Goal: Find specific page/section: Find specific page/section

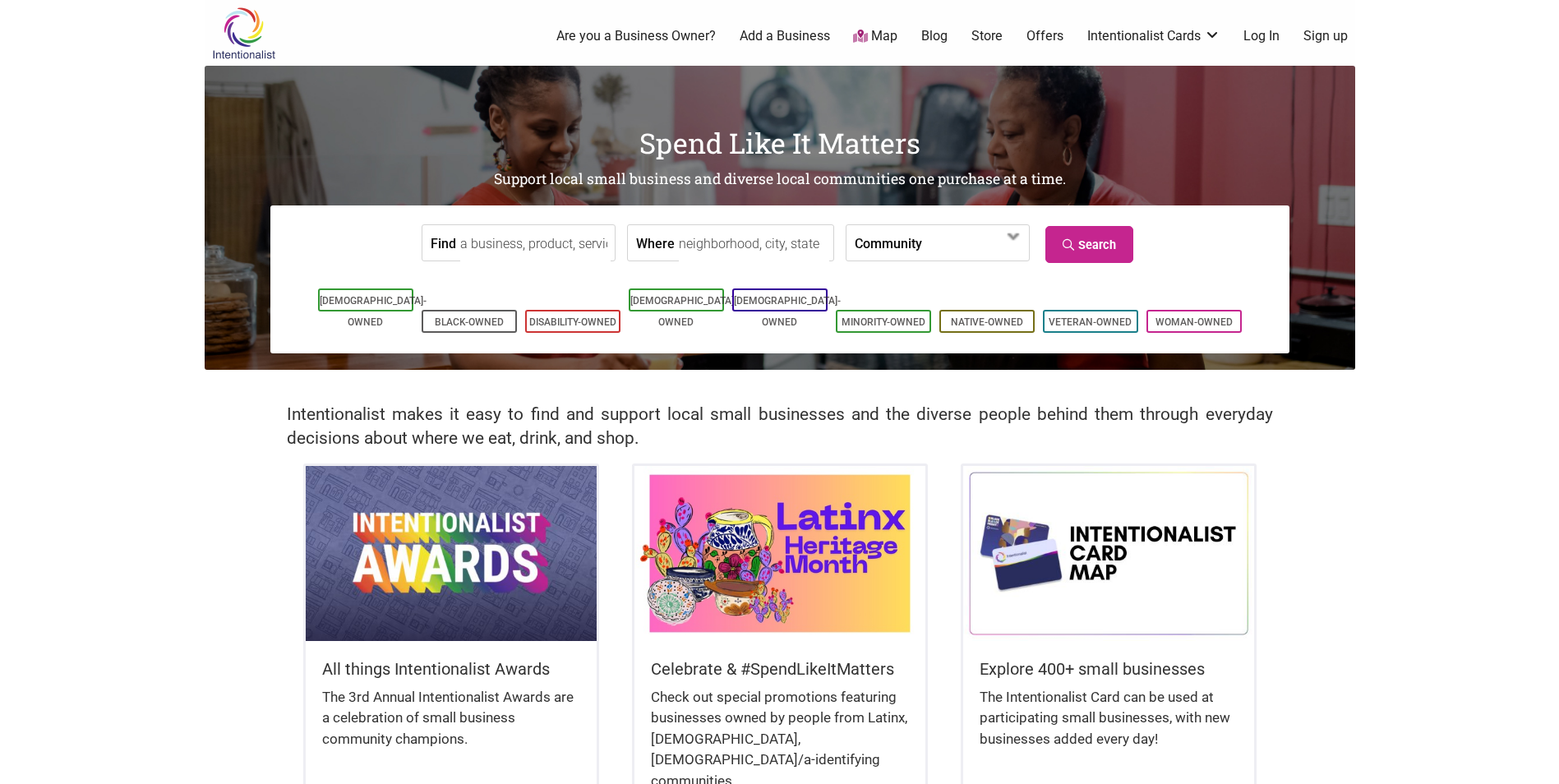
click at [744, 248] on input "Where" at bounding box center [754, 243] width 151 height 37
type input "seattle"
click at [744, 245] on span at bounding box center [969, 244] width 71 height 28
click at [744, 227] on link "Search" at bounding box center [1089, 244] width 88 height 37
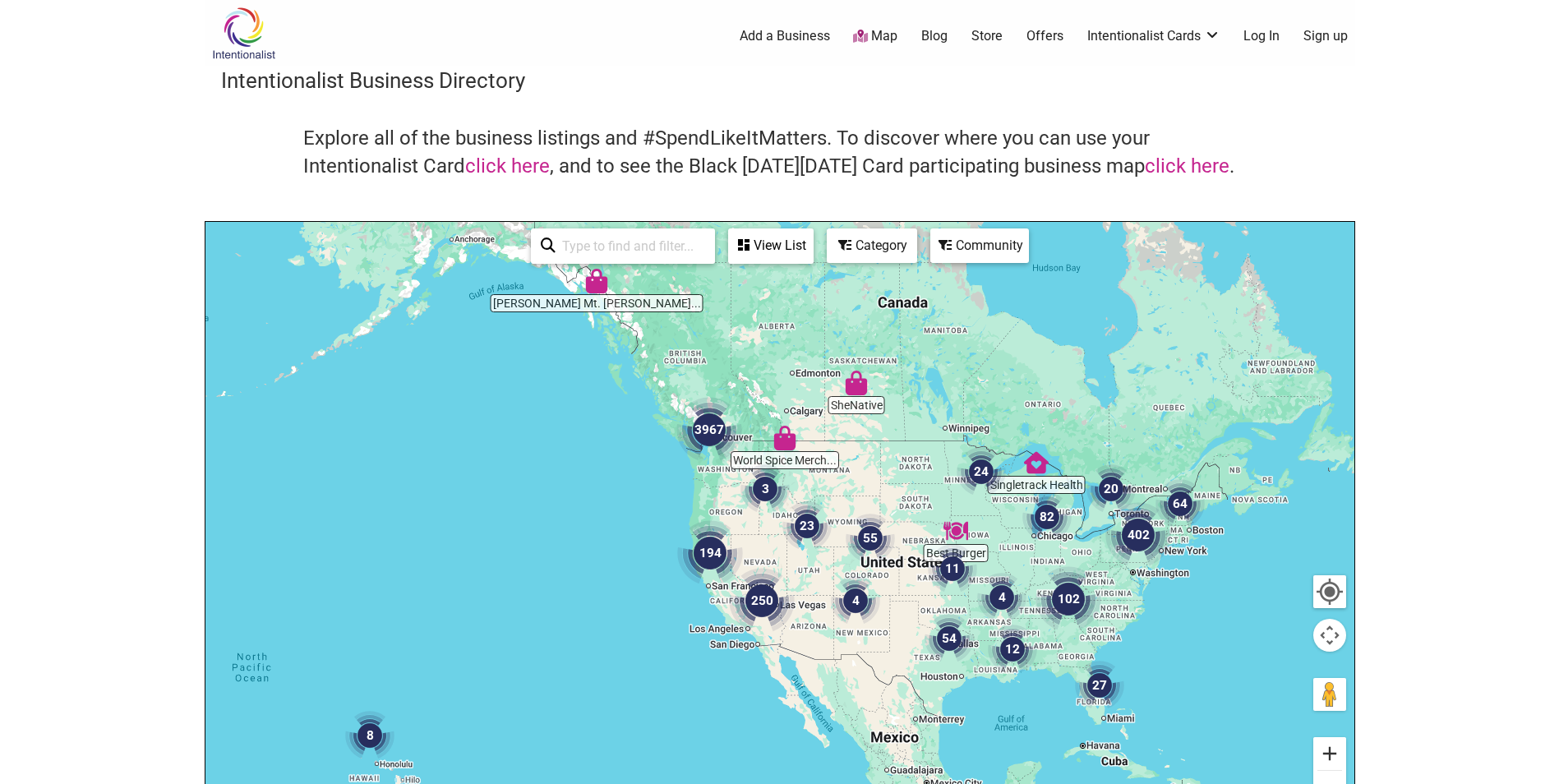
click at [1337, 760] on button "Zoom in" at bounding box center [1330, 754] width 33 height 33
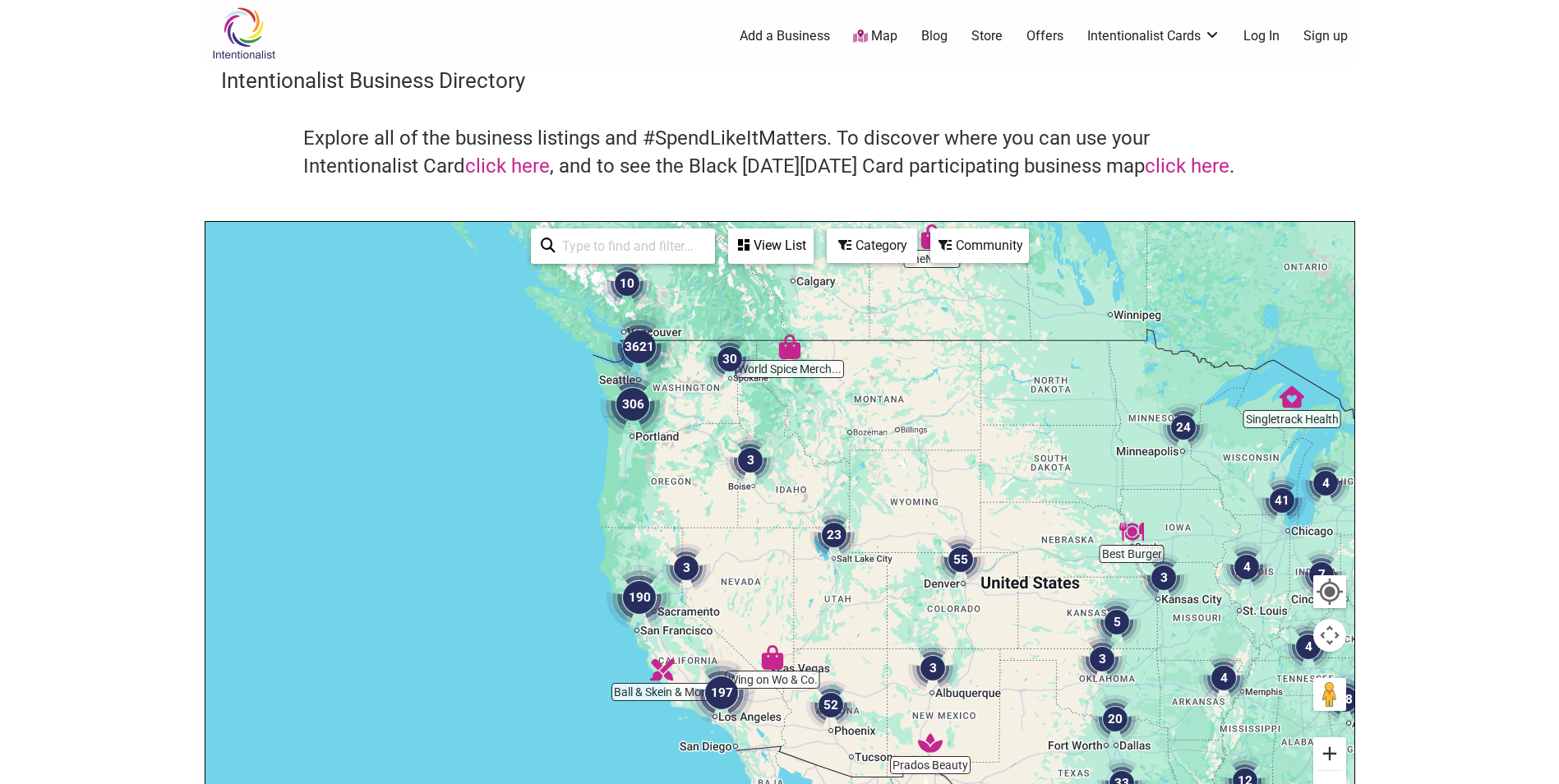
click at [1337, 760] on button "Zoom in" at bounding box center [1330, 754] width 33 height 33
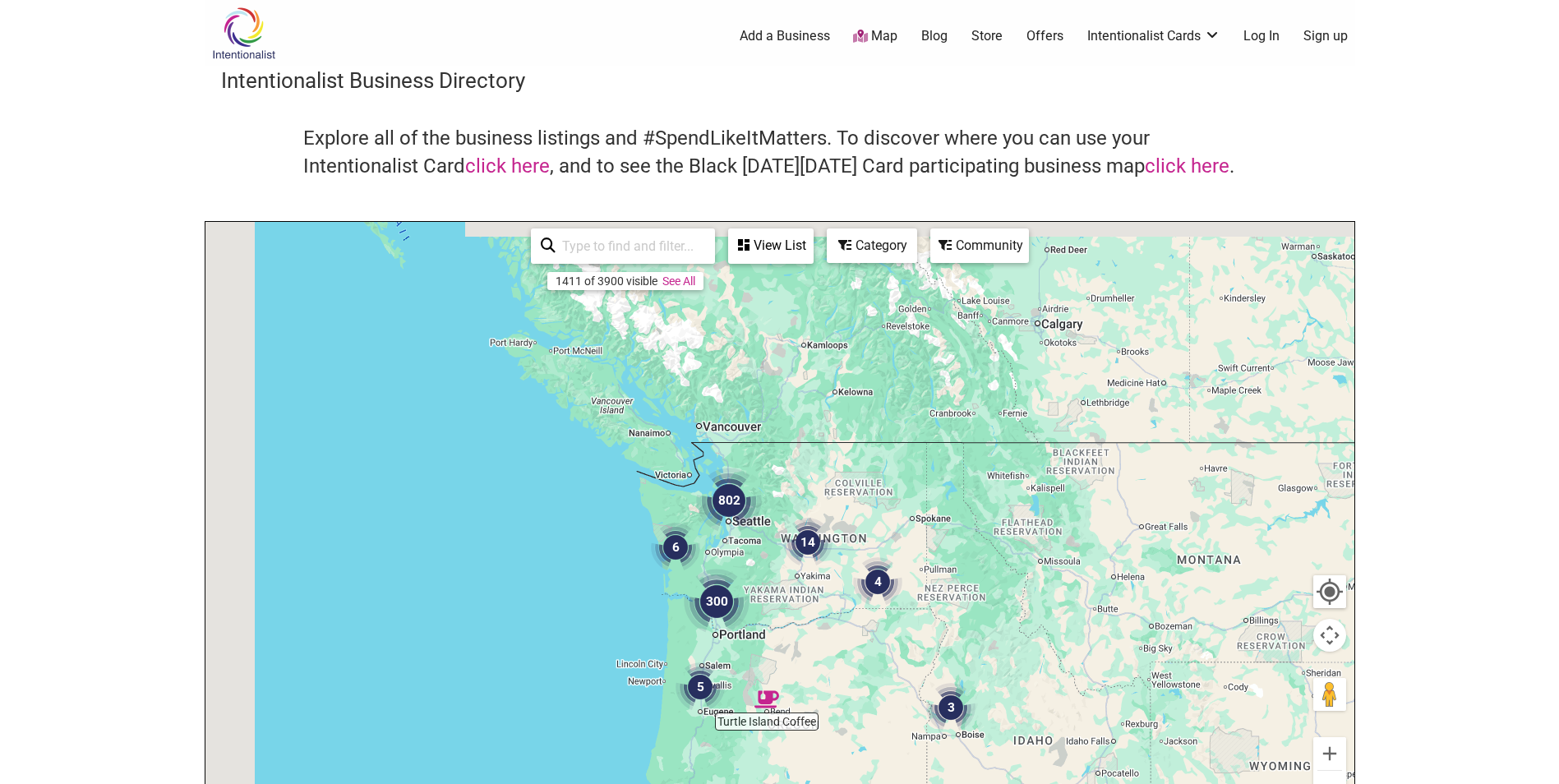
drag, startPoint x: 613, startPoint y: 415, endPoint x: 844, endPoint y: 714, distance: 377.8
click at [844, 714] on div at bounding box center [780, 541] width 1149 height 639
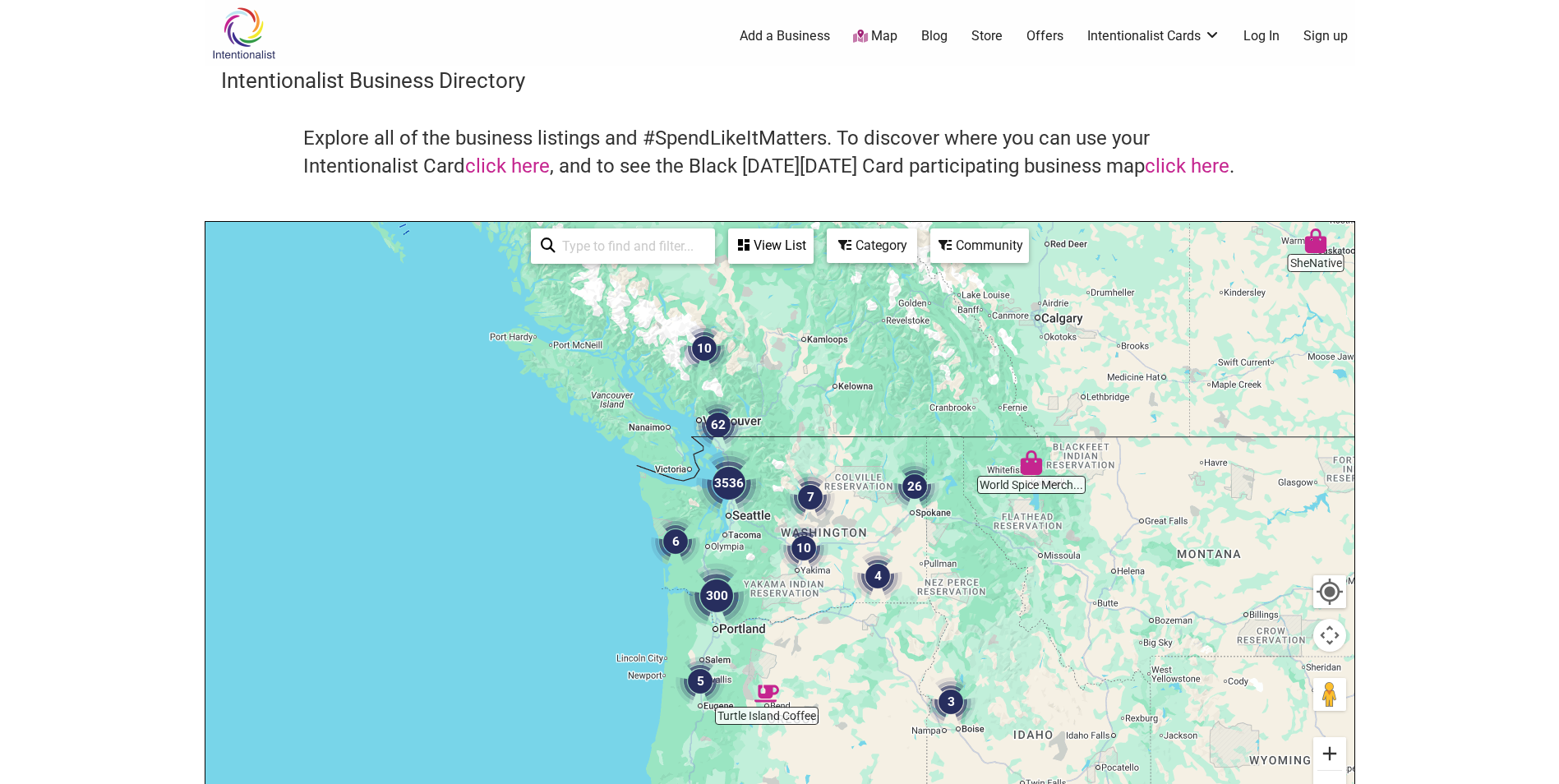
click at [1337, 752] on button "Zoom in" at bounding box center [1330, 754] width 33 height 33
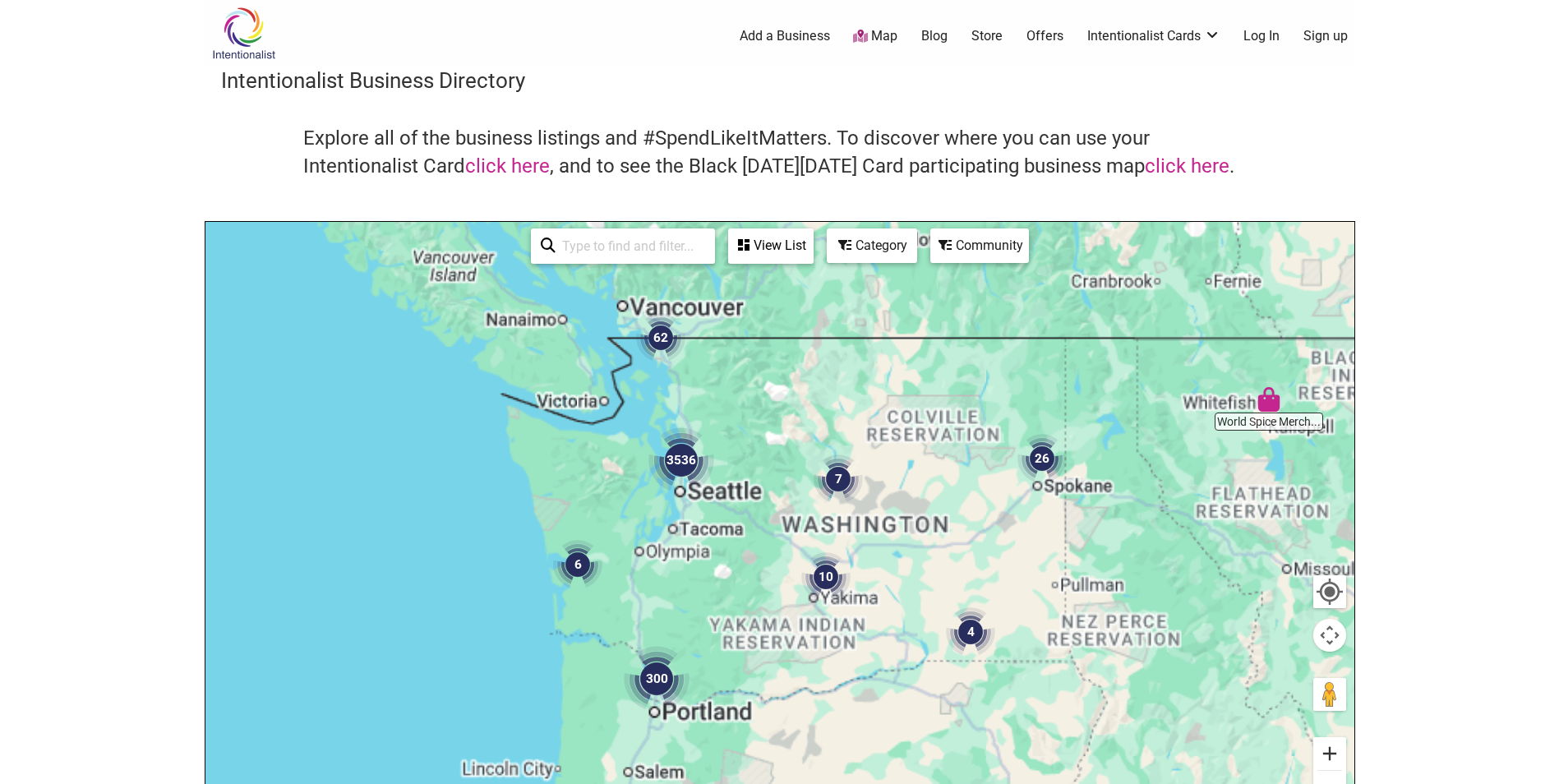
click at [1337, 752] on button "Zoom in" at bounding box center [1330, 754] width 33 height 33
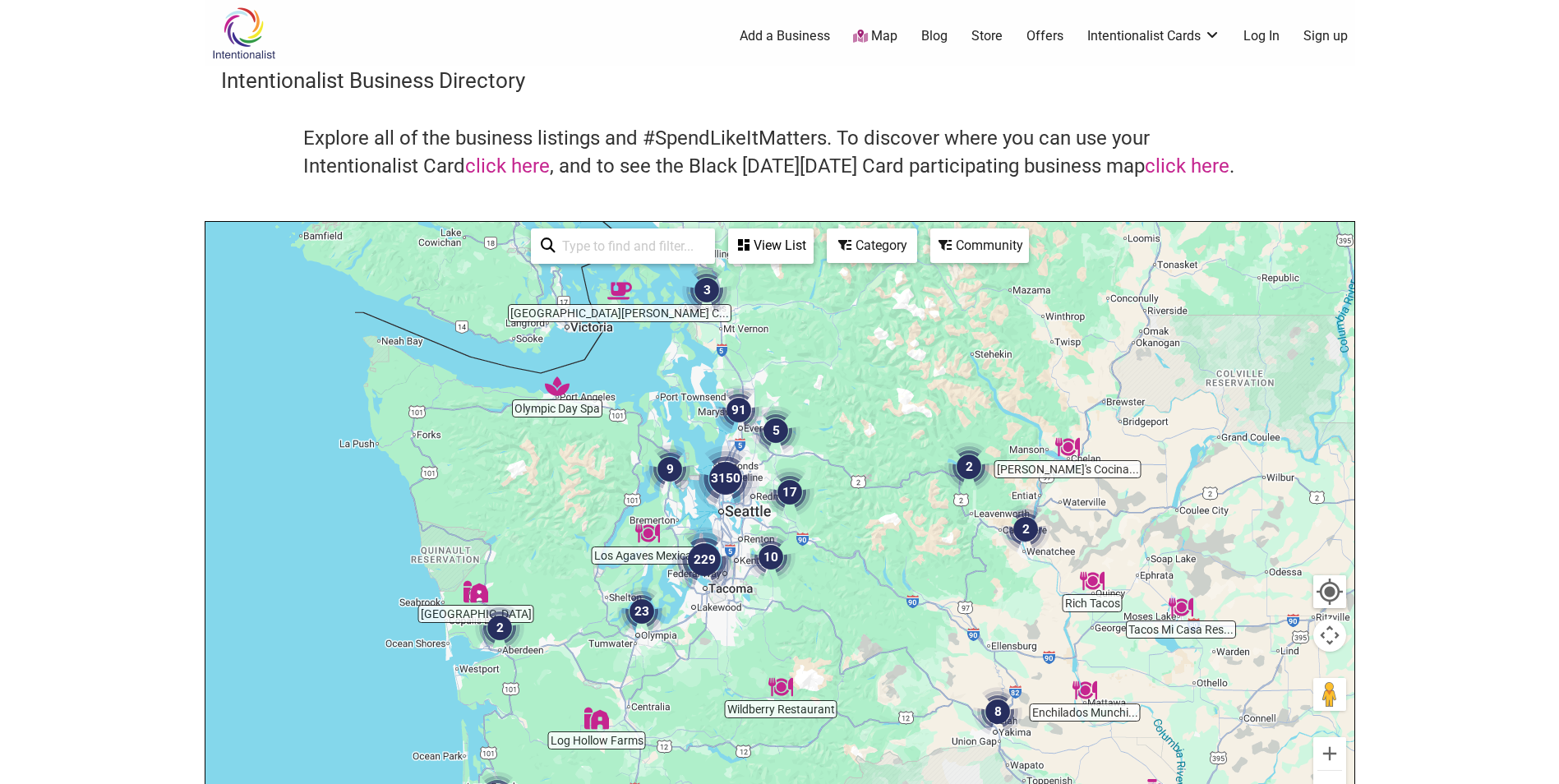
drag, startPoint x: 672, startPoint y: 445, endPoint x: 821, endPoint y: 524, distance: 168.6
click at [821, 524] on div at bounding box center [780, 541] width 1149 height 639
click at [1326, 750] on button "Zoom in" at bounding box center [1330, 754] width 33 height 33
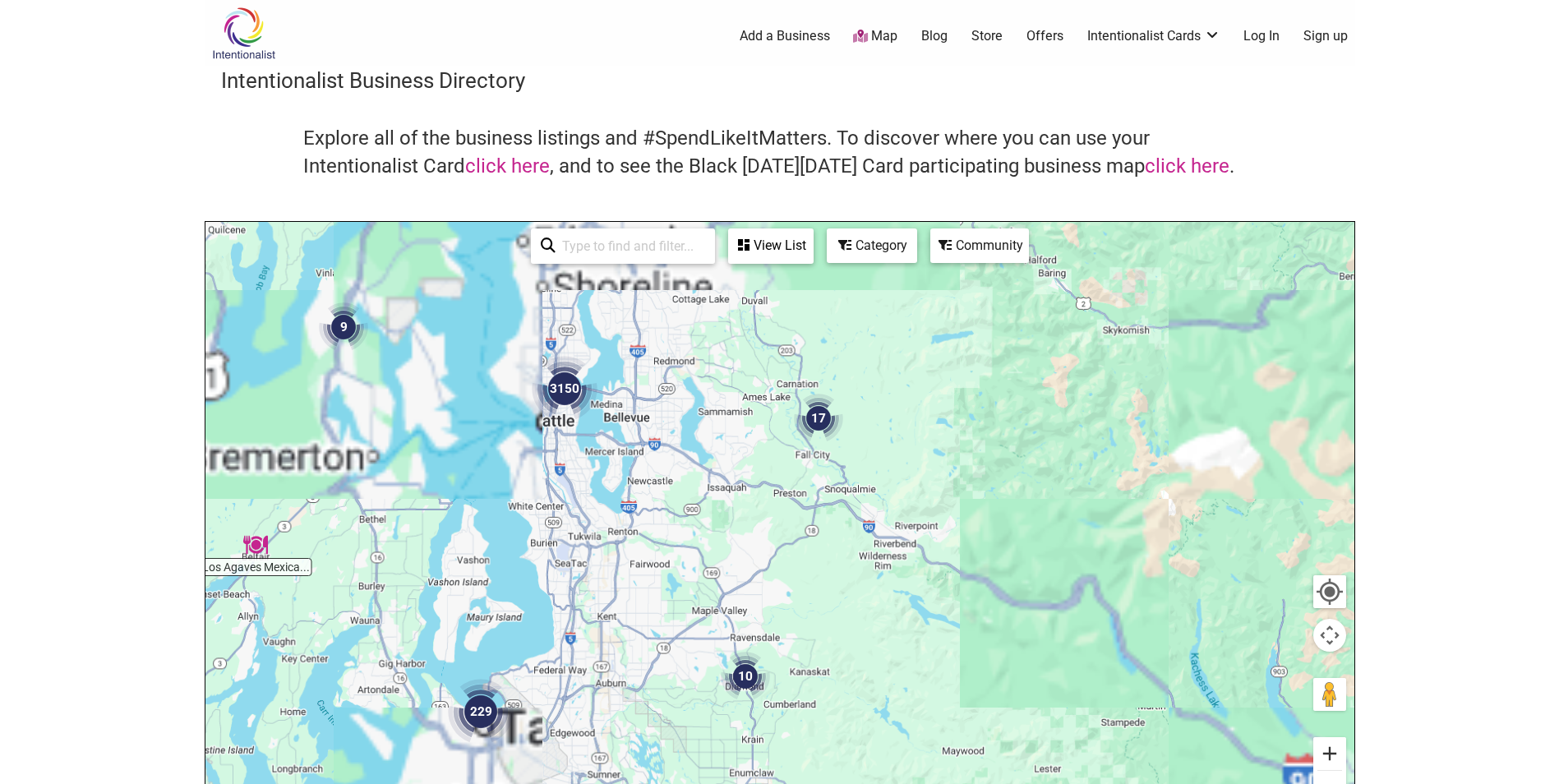
click at [1326, 750] on button "Zoom in" at bounding box center [1330, 754] width 33 height 33
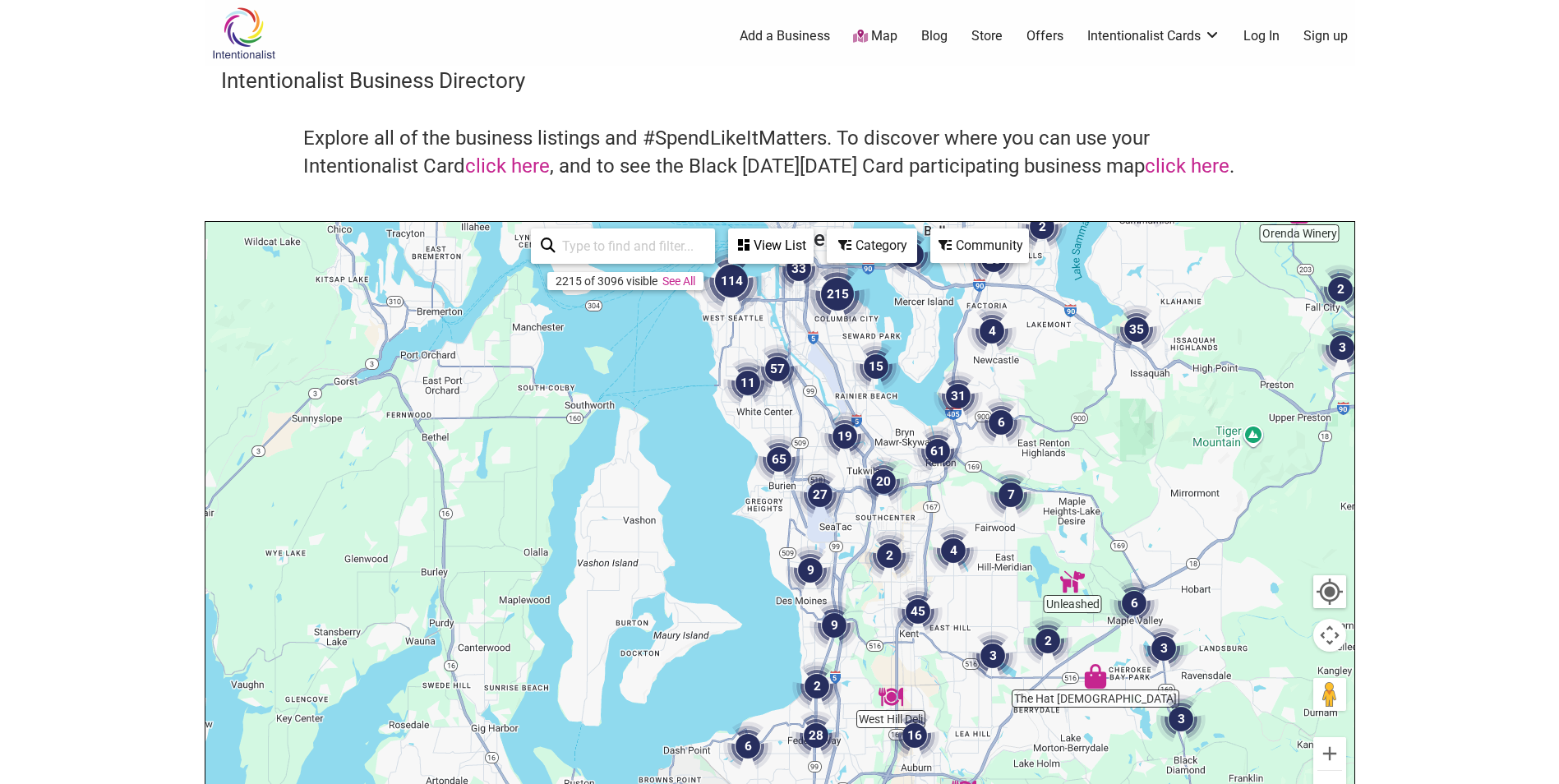
drag, startPoint x: 582, startPoint y: 422, endPoint x: 1073, endPoint y: 379, distance: 492.9
click at [1073, 379] on div at bounding box center [780, 541] width 1149 height 639
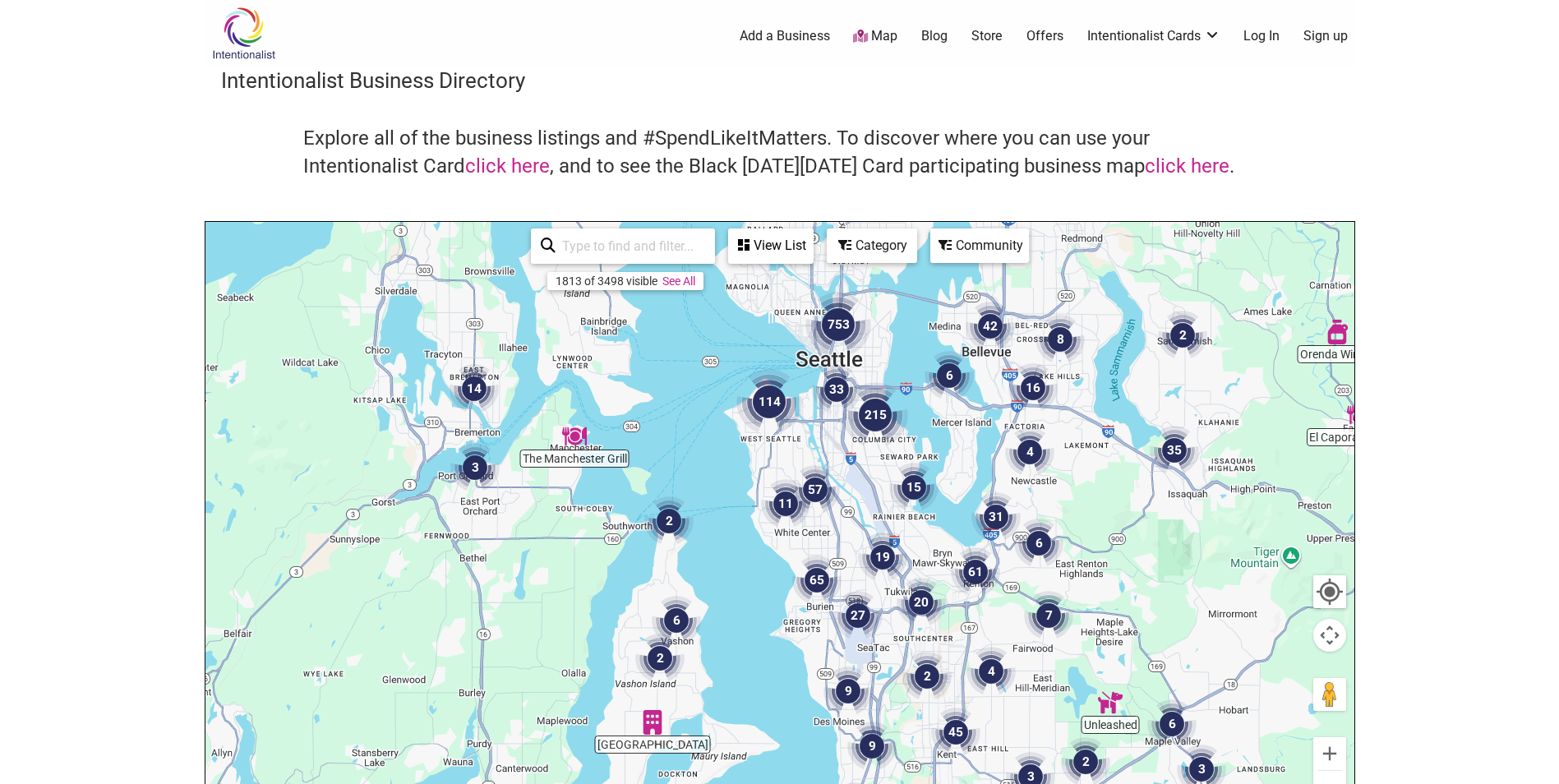
drag, startPoint x: 919, startPoint y: 409, endPoint x: 958, endPoint y: 534, distance: 130.9
click at [958, 534] on div at bounding box center [780, 541] width 1149 height 639
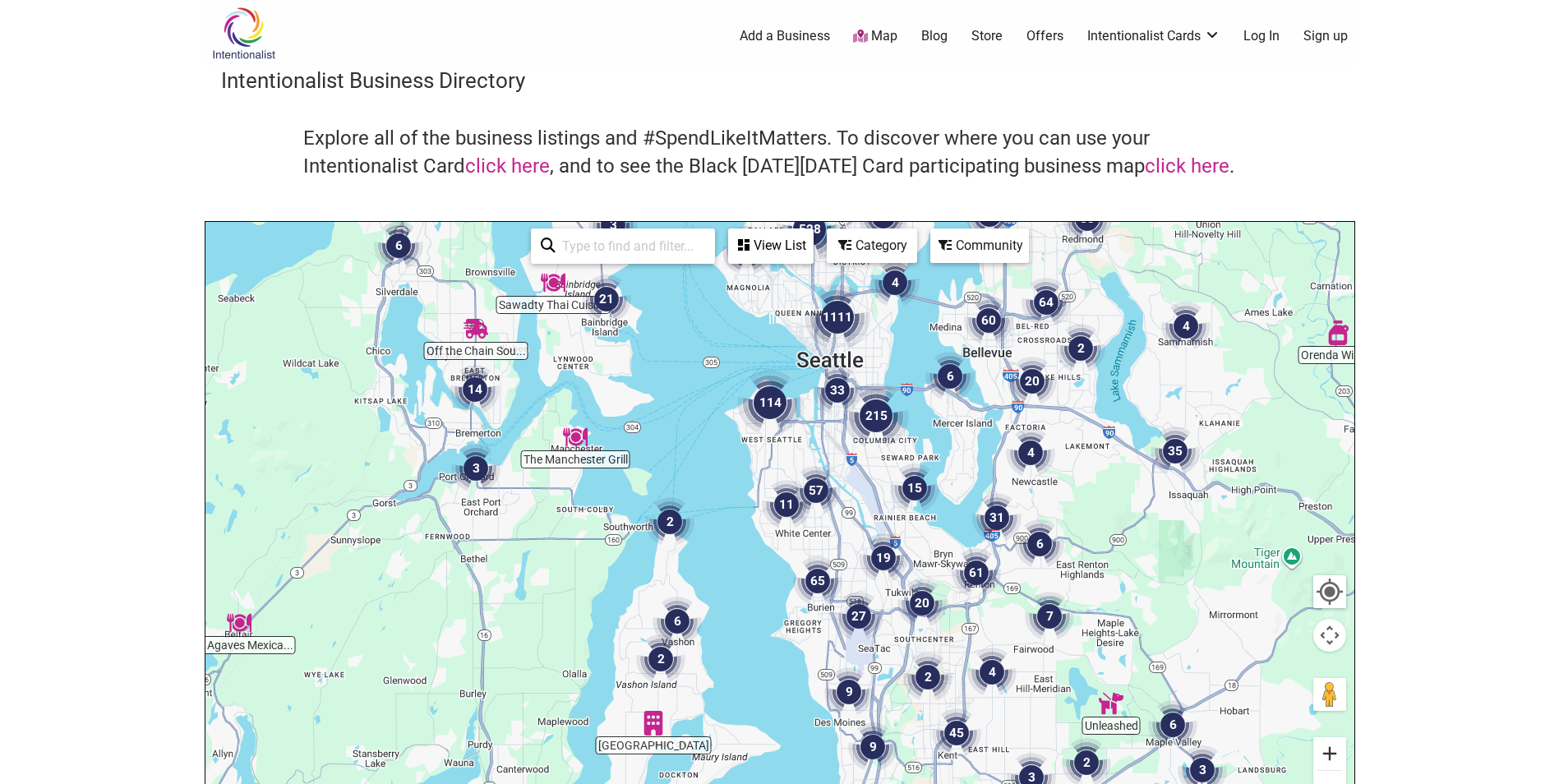
click at [1340, 763] on button "Zoom in" at bounding box center [1330, 754] width 33 height 33
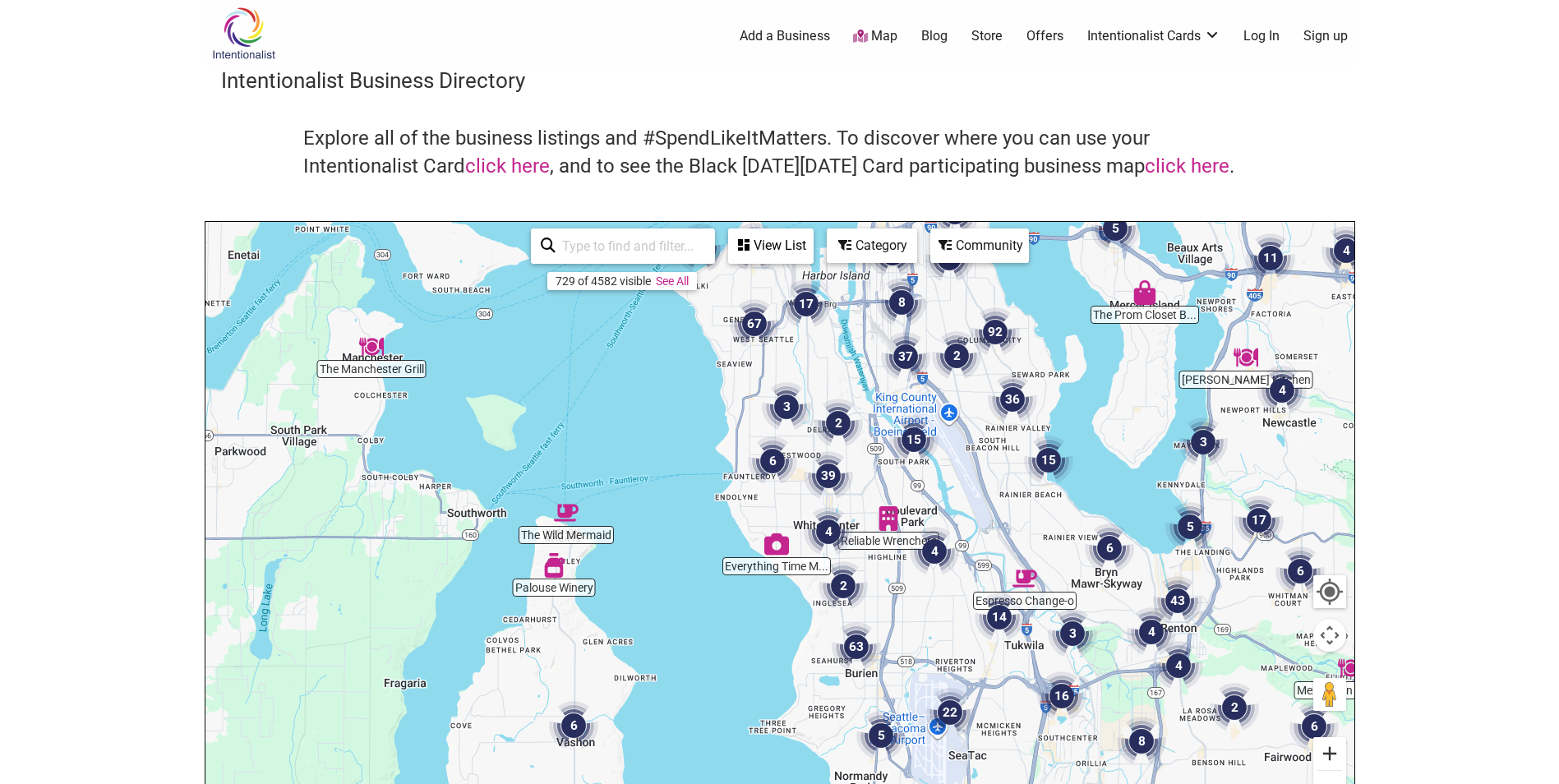
click at [1339, 763] on button "Zoom in" at bounding box center [1330, 754] width 33 height 33
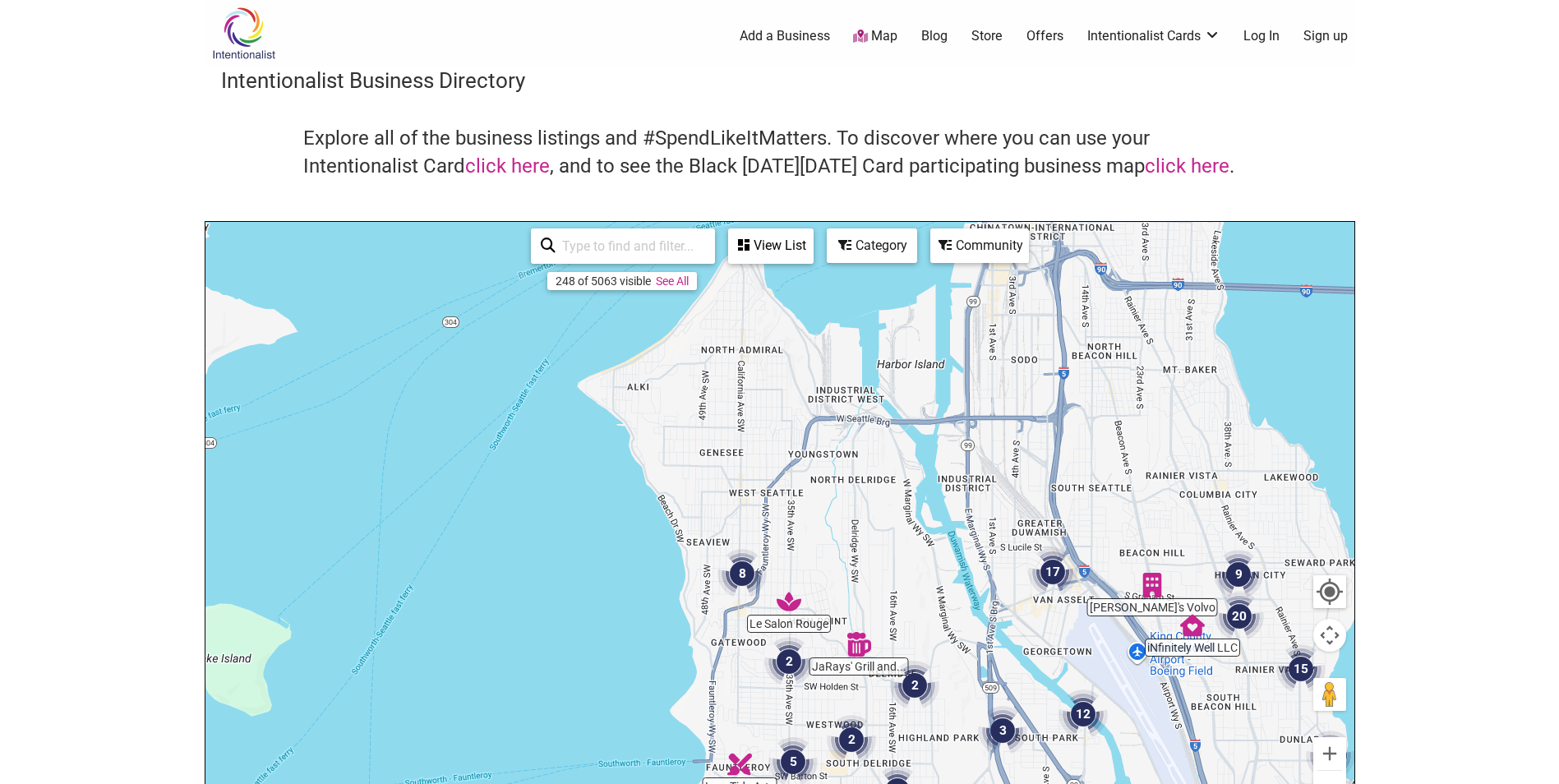
drag, startPoint x: 1017, startPoint y: 422, endPoint x: 1037, endPoint y: 783, distance: 361.6
click at [1037, 783] on div at bounding box center [780, 541] width 1149 height 639
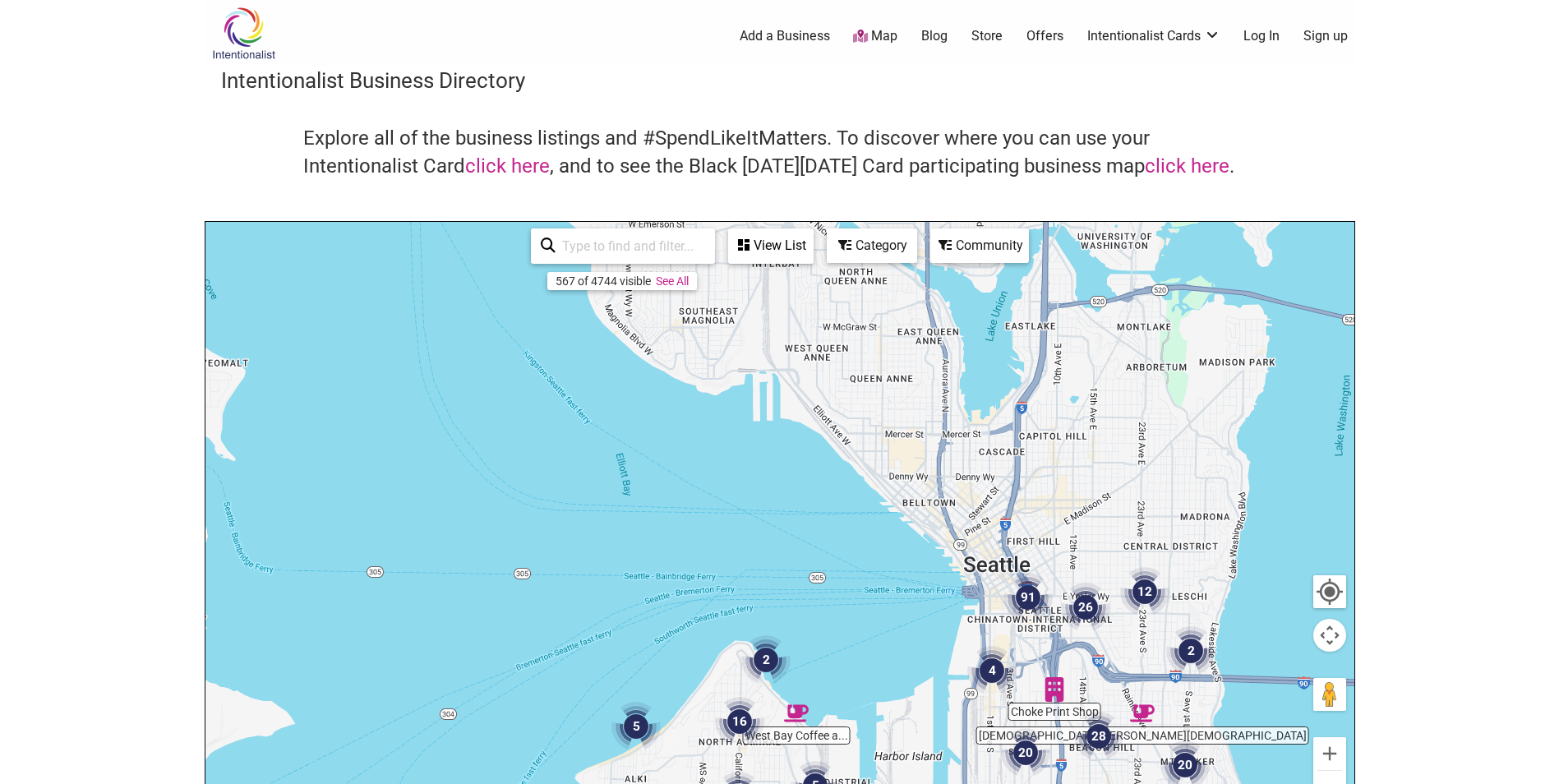
drag, startPoint x: 1077, startPoint y: 426, endPoint x: 1074, endPoint y: 825, distance: 399.0
click at [1074, 783] on html "× Menu 0 Add a Business Map Blog Store Offers Intentionalist Cards Buy Black Ca…" at bounding box center [780, 392] width 1559 height 784
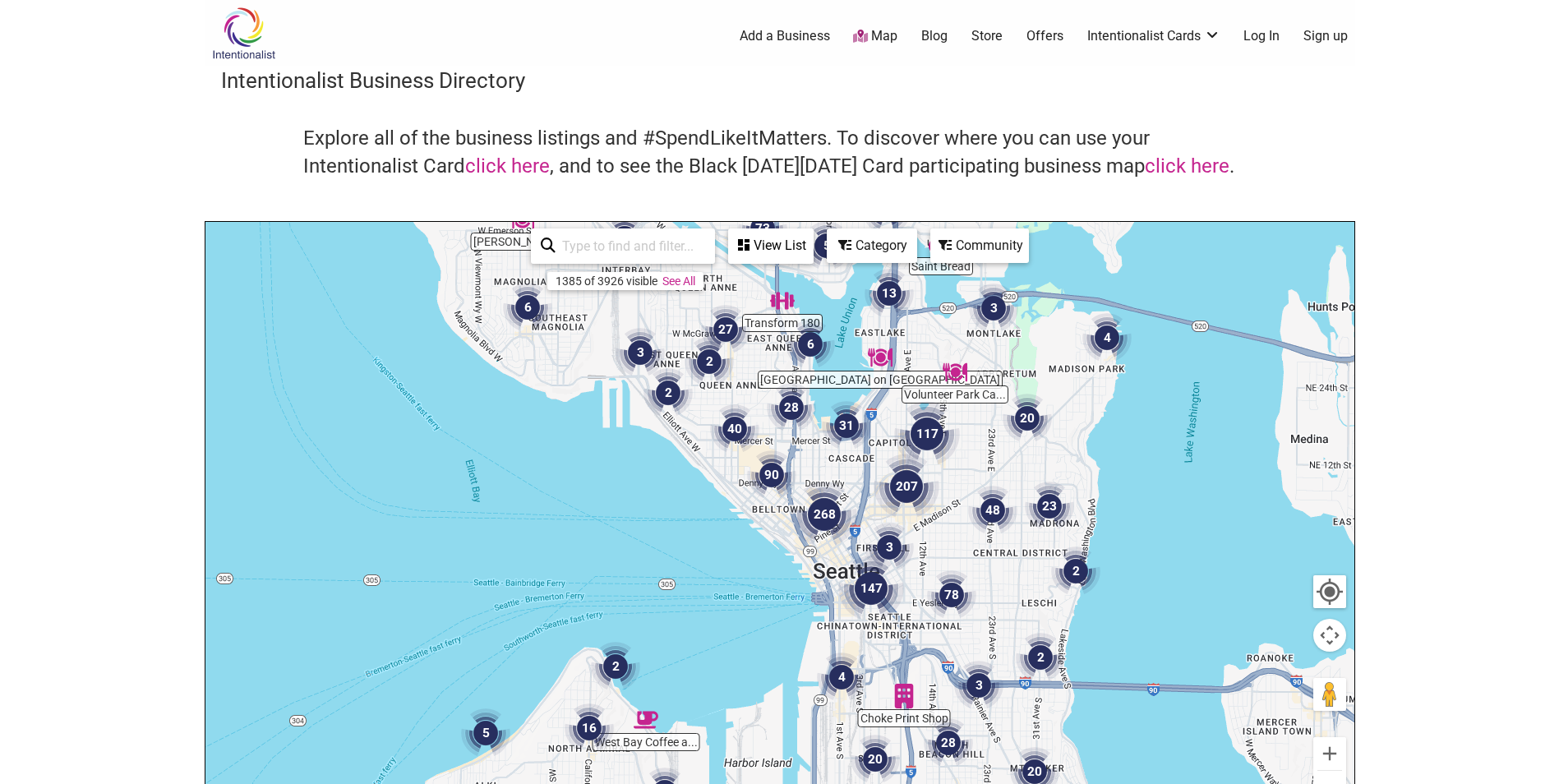
drag, startPoint x: 943, startPoint y: 543, endPoint x: 803, endPoint y: 548, distance: 140.1
click at [803, 548] on div "To navigate, press the arrow keys." at bounding box center [780, 541] width 1149 height 639
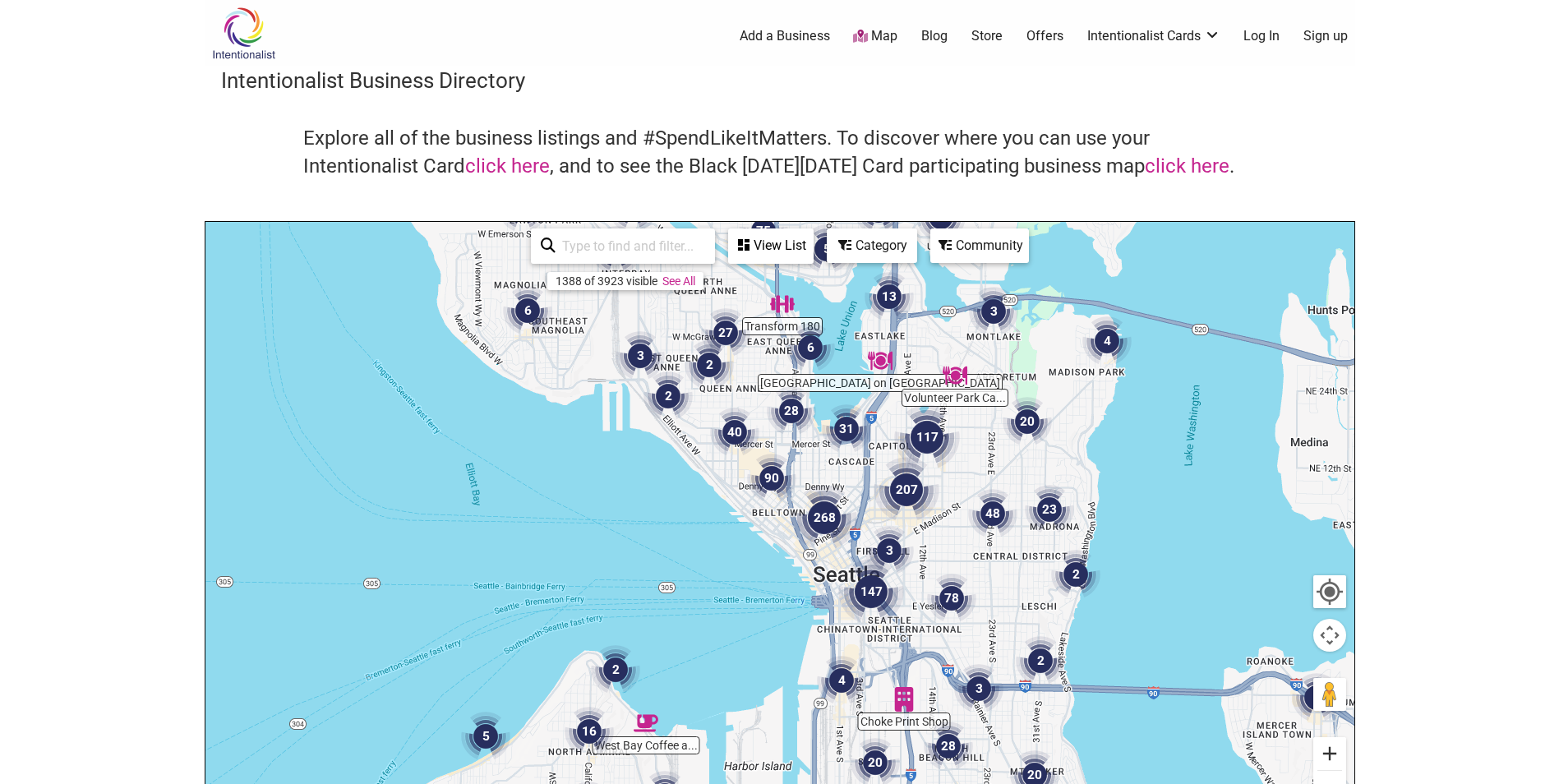
click at [1335, 751] on button "Zoom in" at bounding box center [1330, 754] width 33 height 33
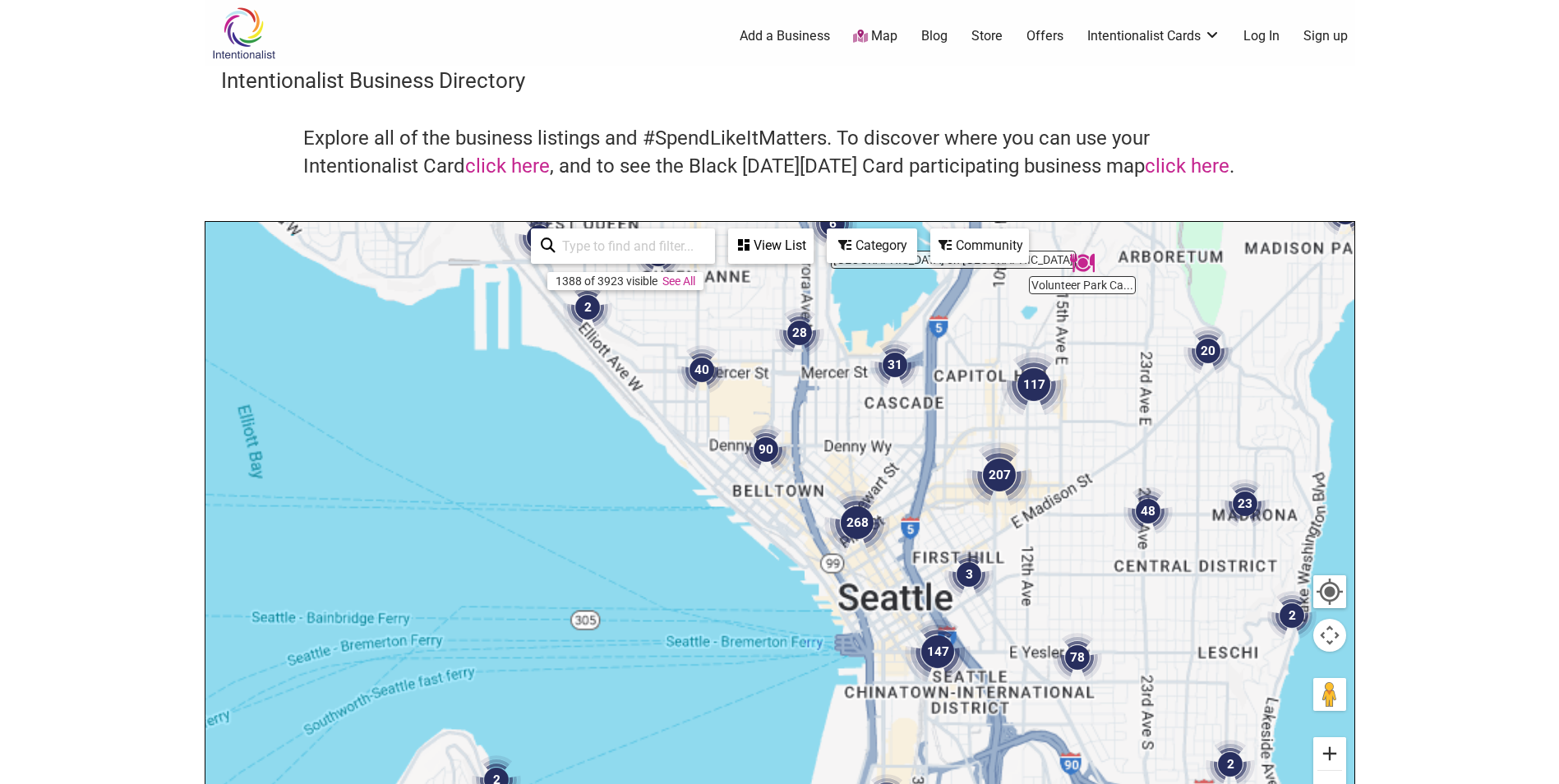
click at [1335, 751] on button "Zoom in" at bounding box center [1330, 754] width 33 height 33
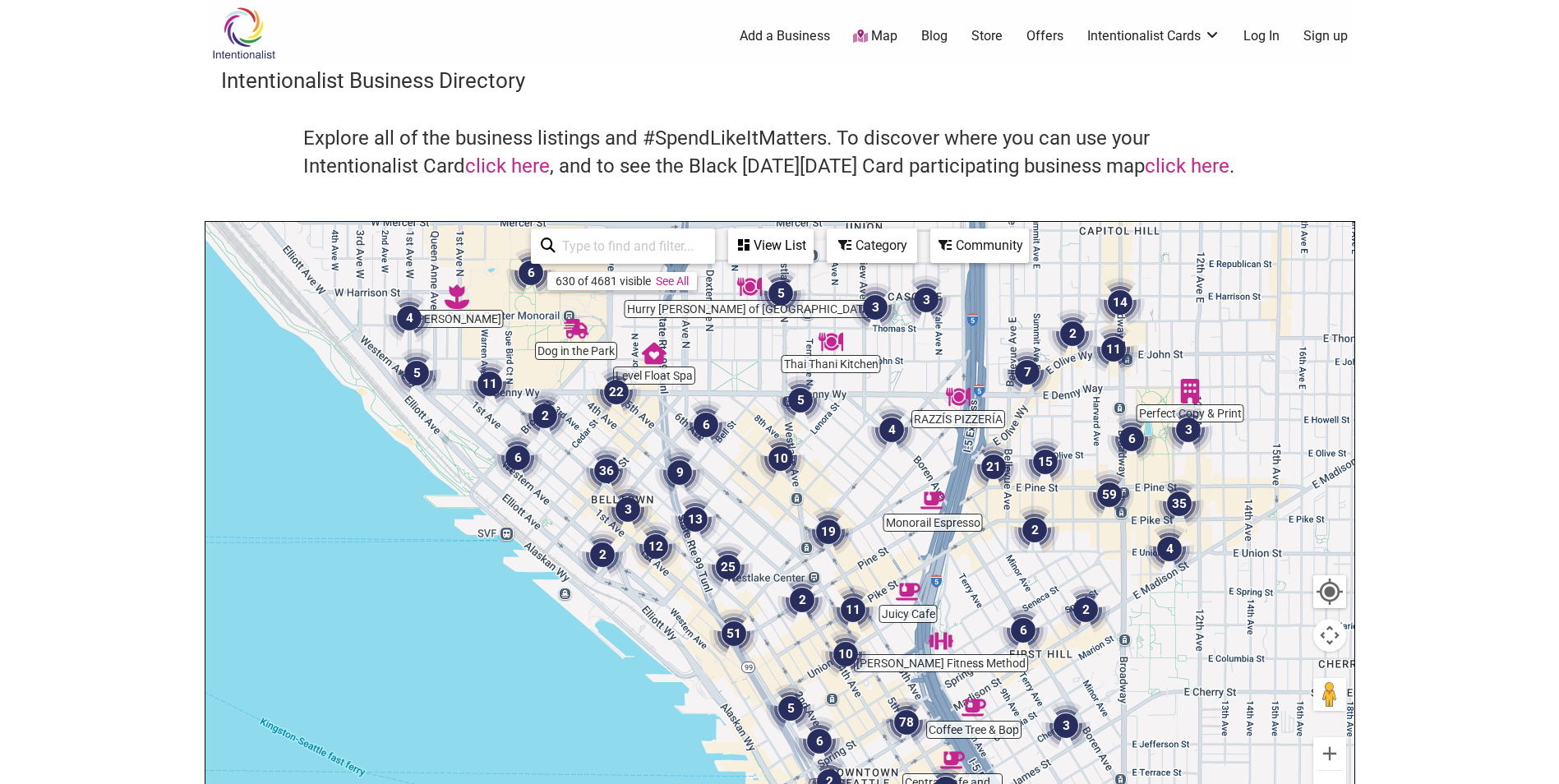
drag, startPoint x: 1032, startPoint y: 395, endPoint x: 879, endPoint y: 470, distance: 170.4
click at [879, 470] on div "To navigate, press the arrow keys." at bounding box center [780, 541] width 1149 height 639
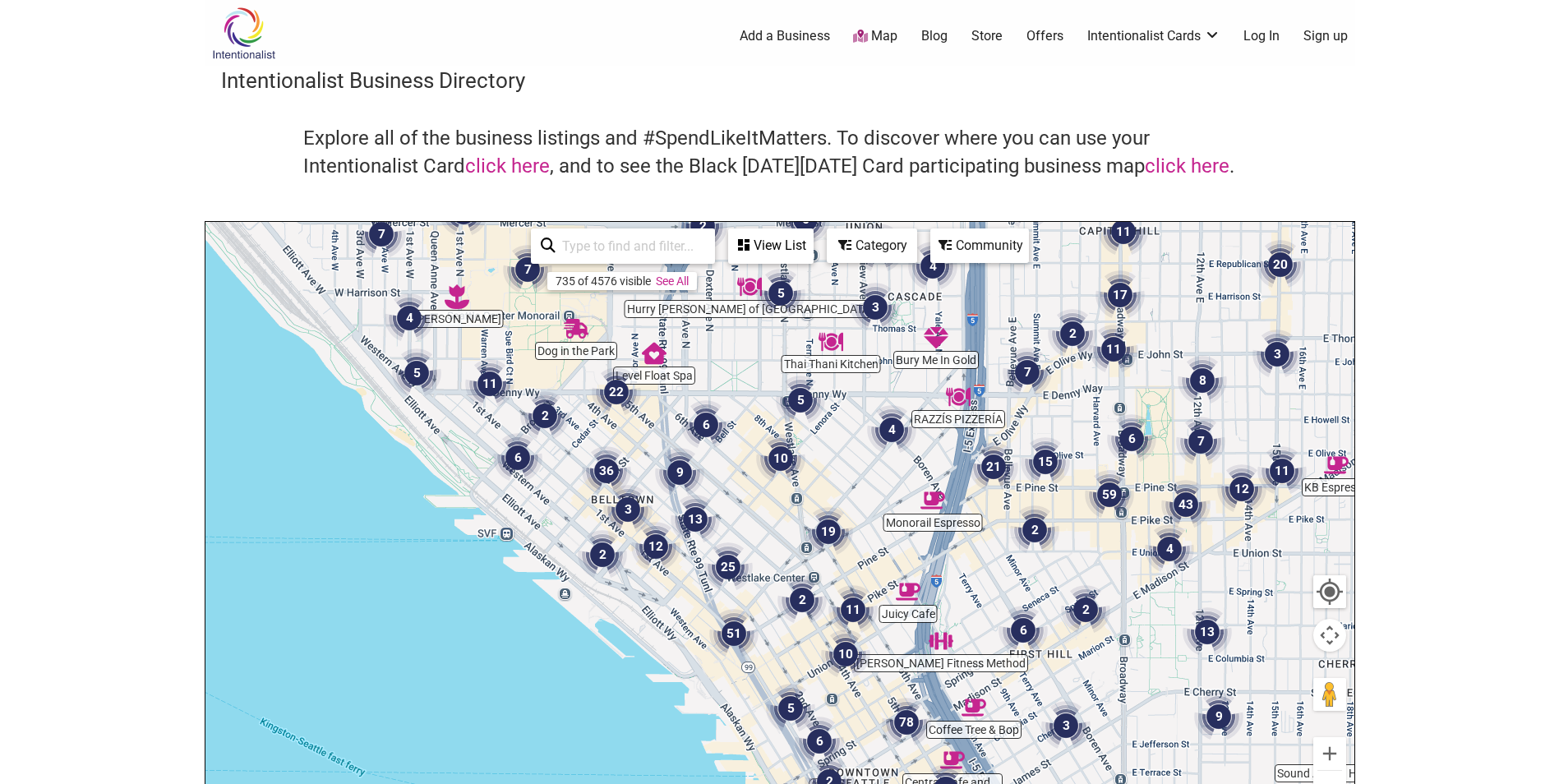
click at [769, 245] on div "View List" at bounding box center [771, 245] width 82 height 31
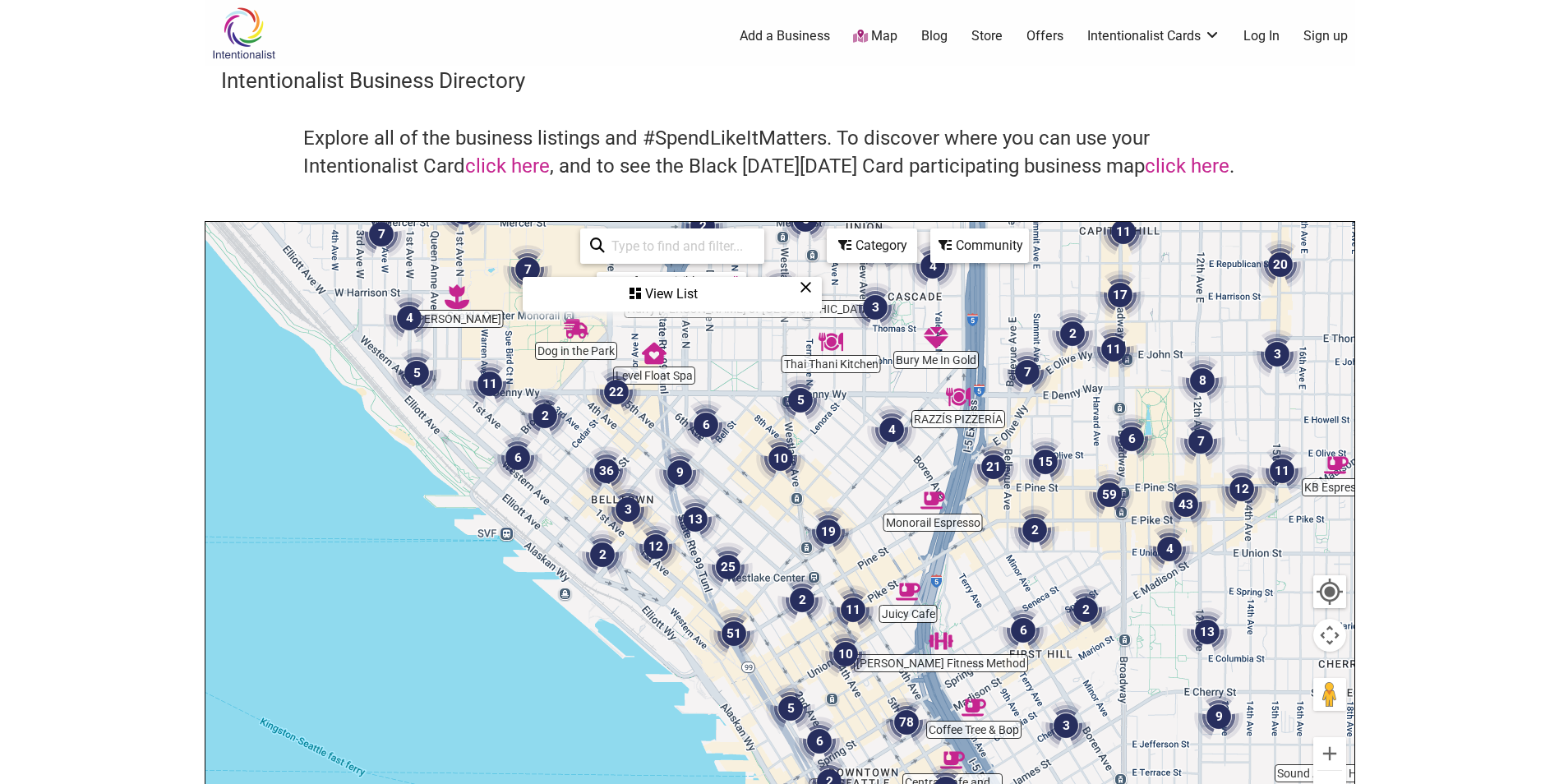
click at [681, 300] on div "View List" at bounding box center [672, 294] width 296 height 31
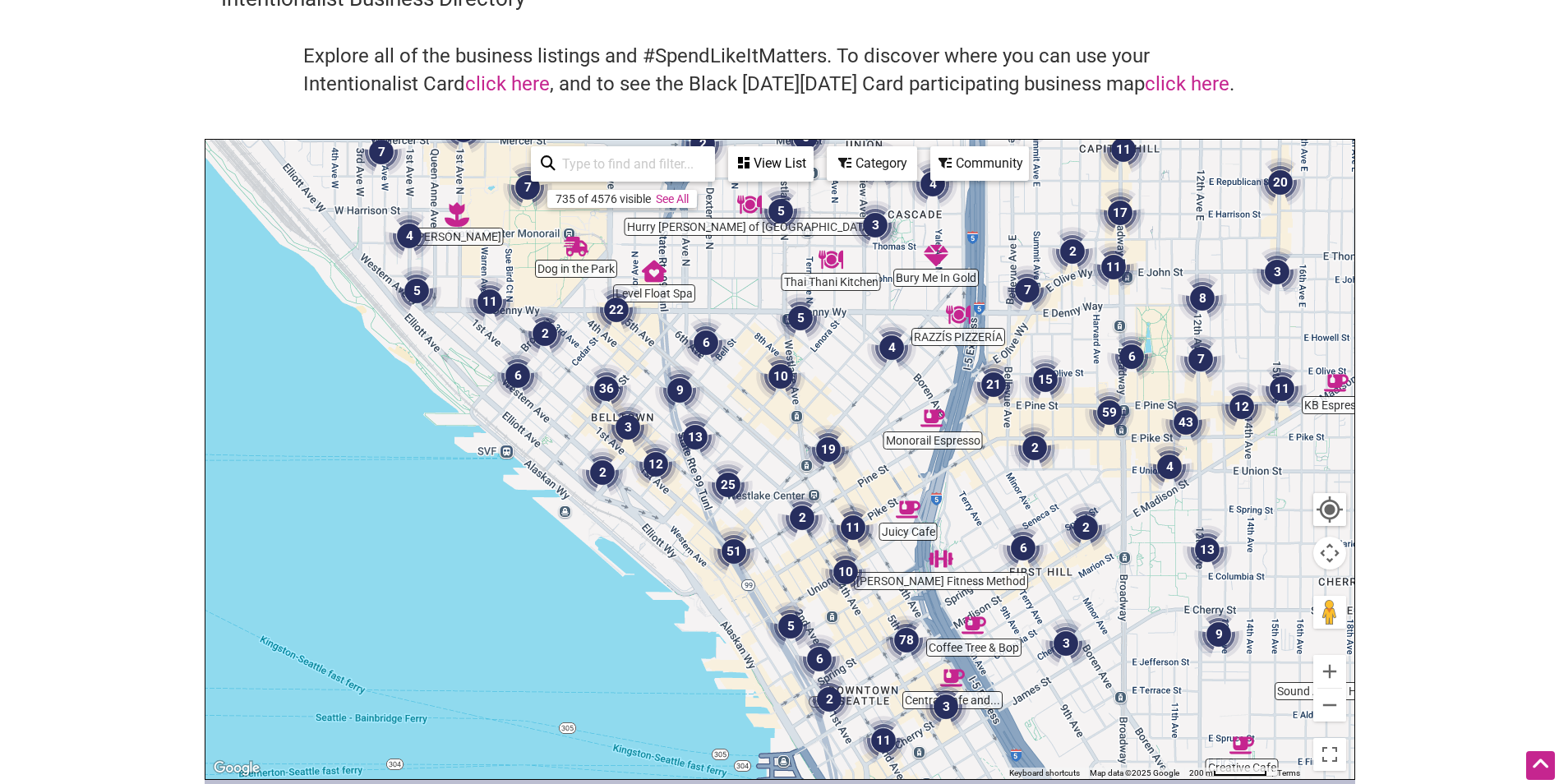
scroll to position [164, 0]
